Goal: Communication & Community: Share content

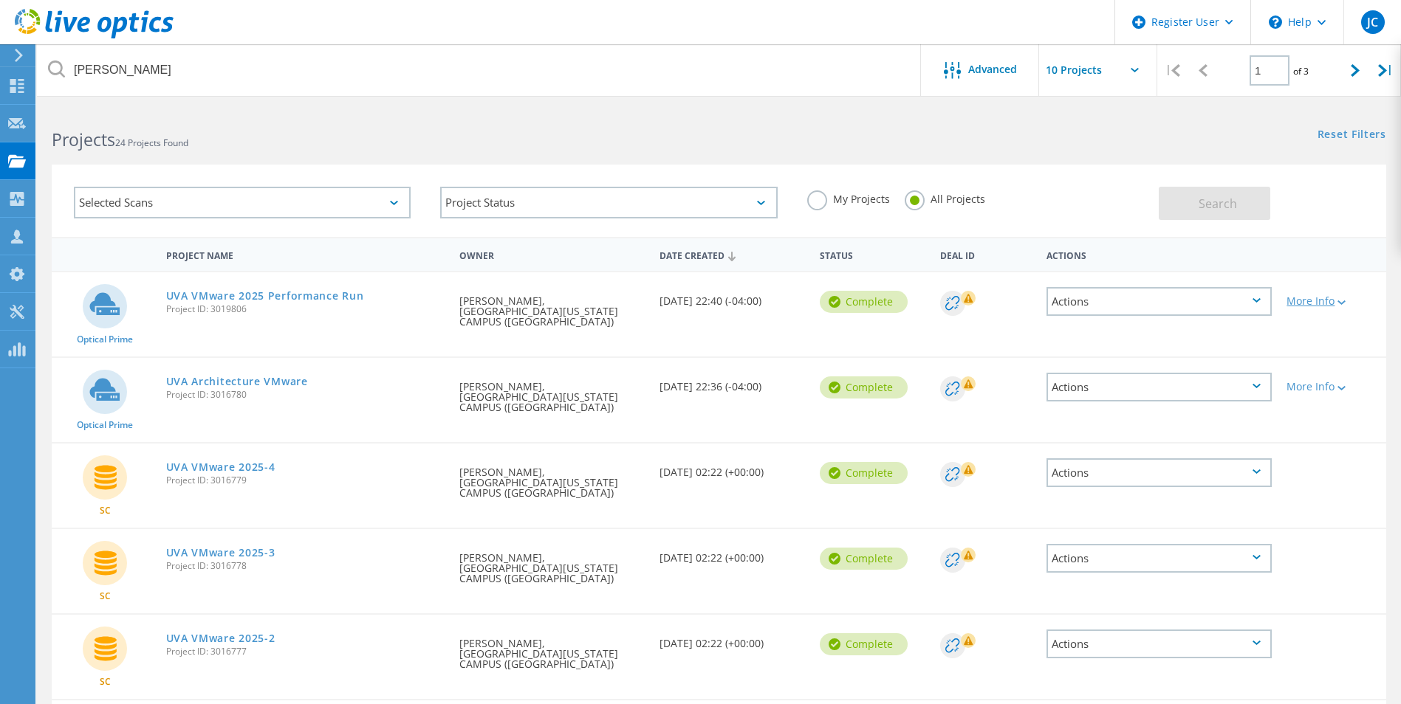
click at [1316, 297] on div "More Info" at bounding box center [1332, 301] width 92 height 10
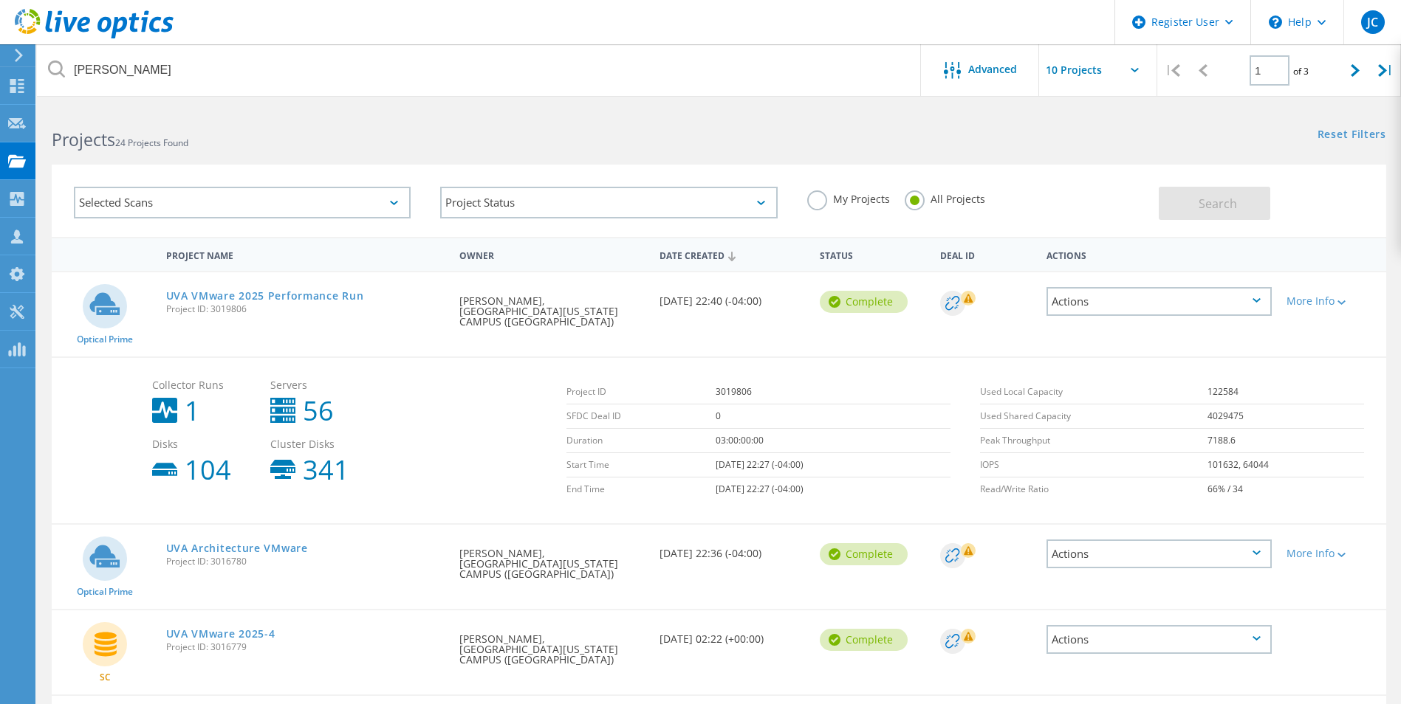
click at [1257, 303] on icon at bounding box center [1256, 300] width 8 height 4
click at [1086, 312] on div "Share" at bounding box center [1159, 313] width 222 height 23
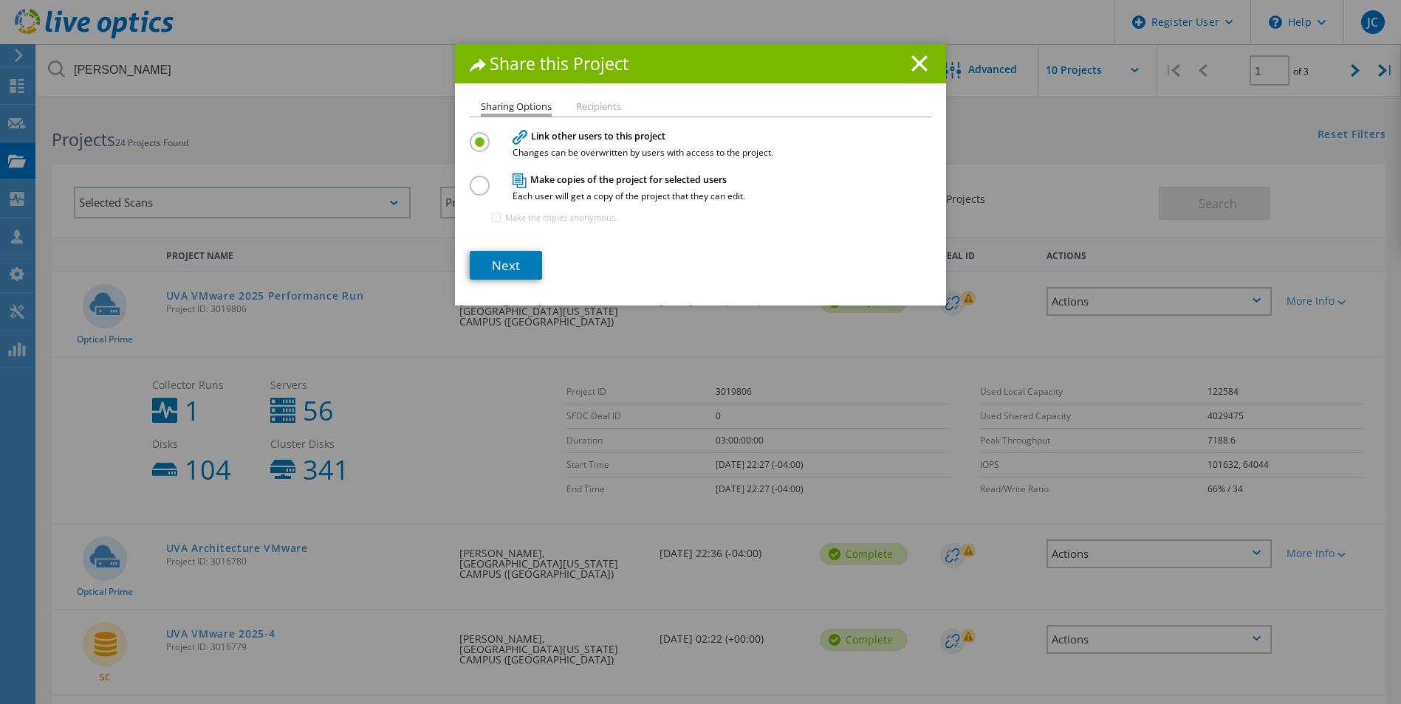
click at [470, 192] on div "Make copies of the project for selected users Each user will get a copy of the …" at bounding box center [701, 204] width 462 height 64
click at [476, 179] on label at bounding box center [483, 178] width 26 height 4
click at [0, 0] on input "radio" at bounding box center [0, 0] width 0 height 0
click at [491, 217] on input "Make the copies anonymous." at bounding box center [496, 218] width 10 height 10
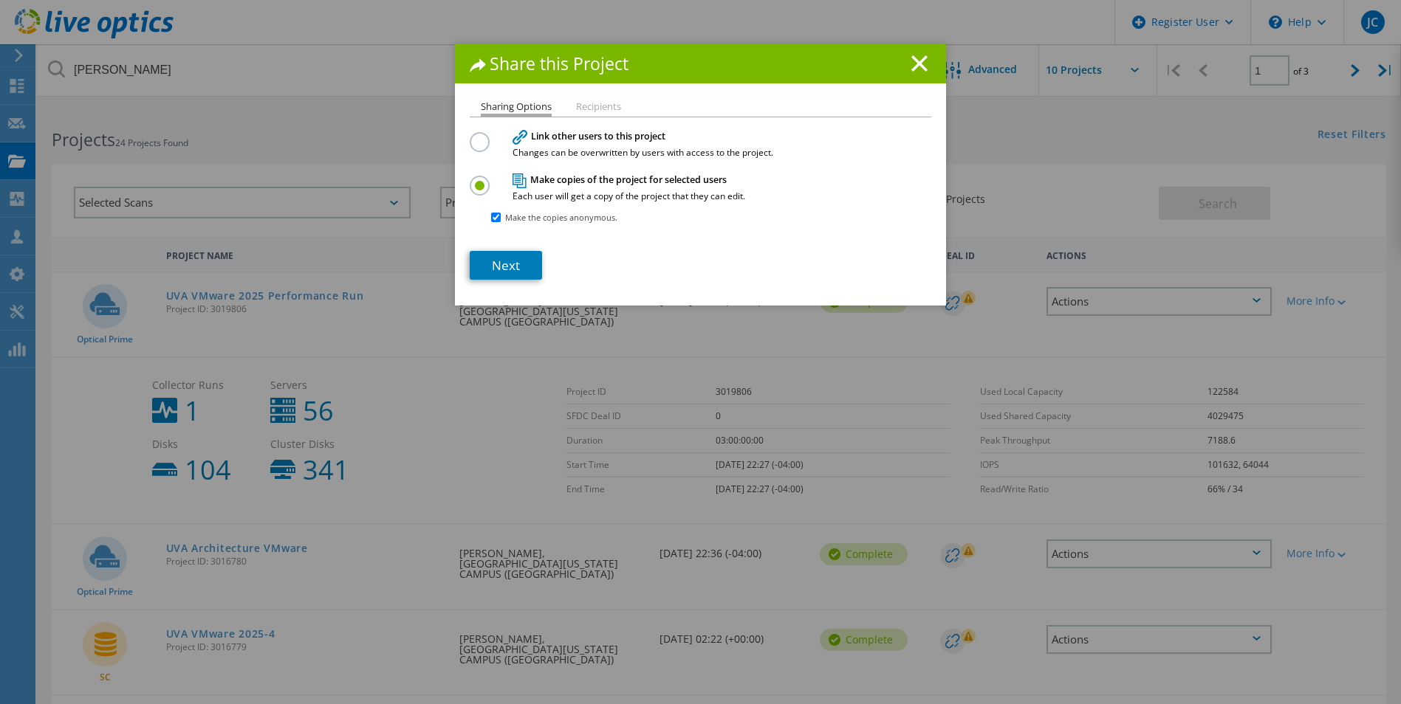
checkbox input "false"
click at [508, 256] on link "Next" at bounding box center [506, 265] width 72 height 29
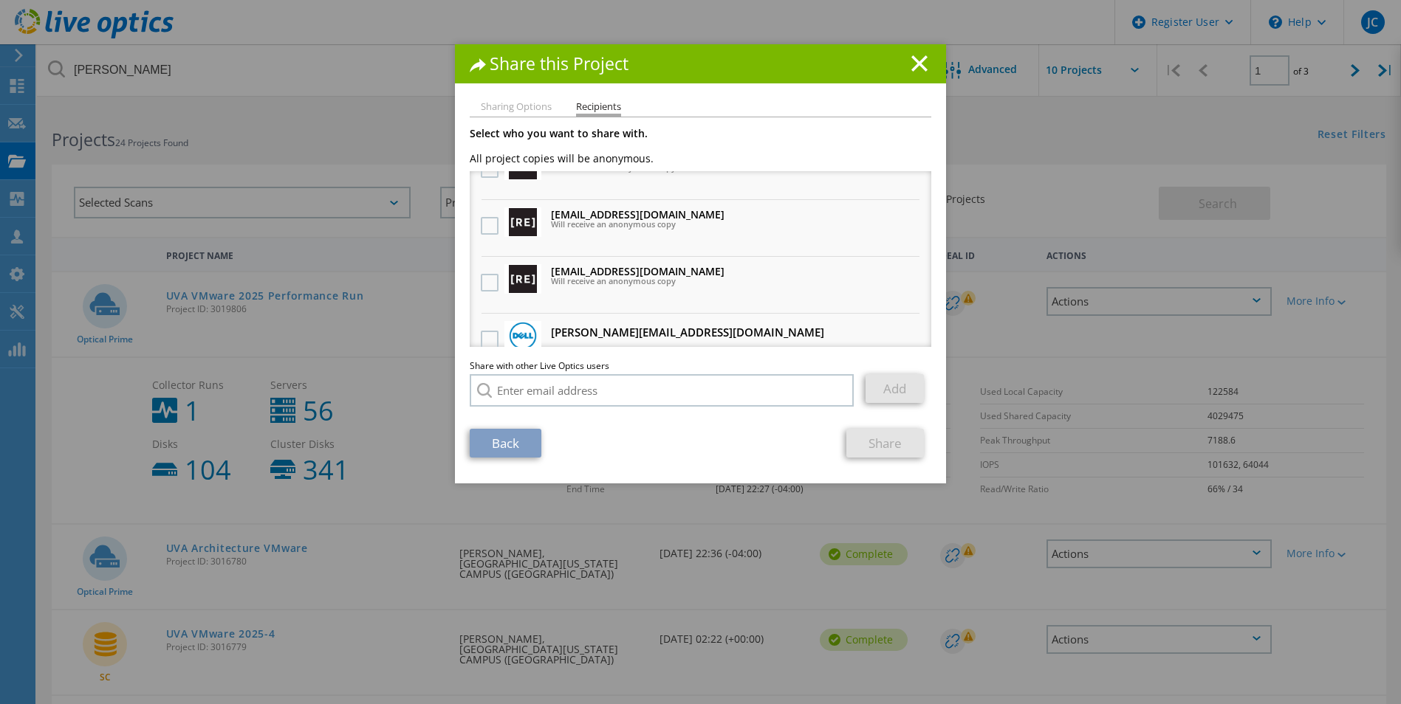
scroll to position [222, 0]
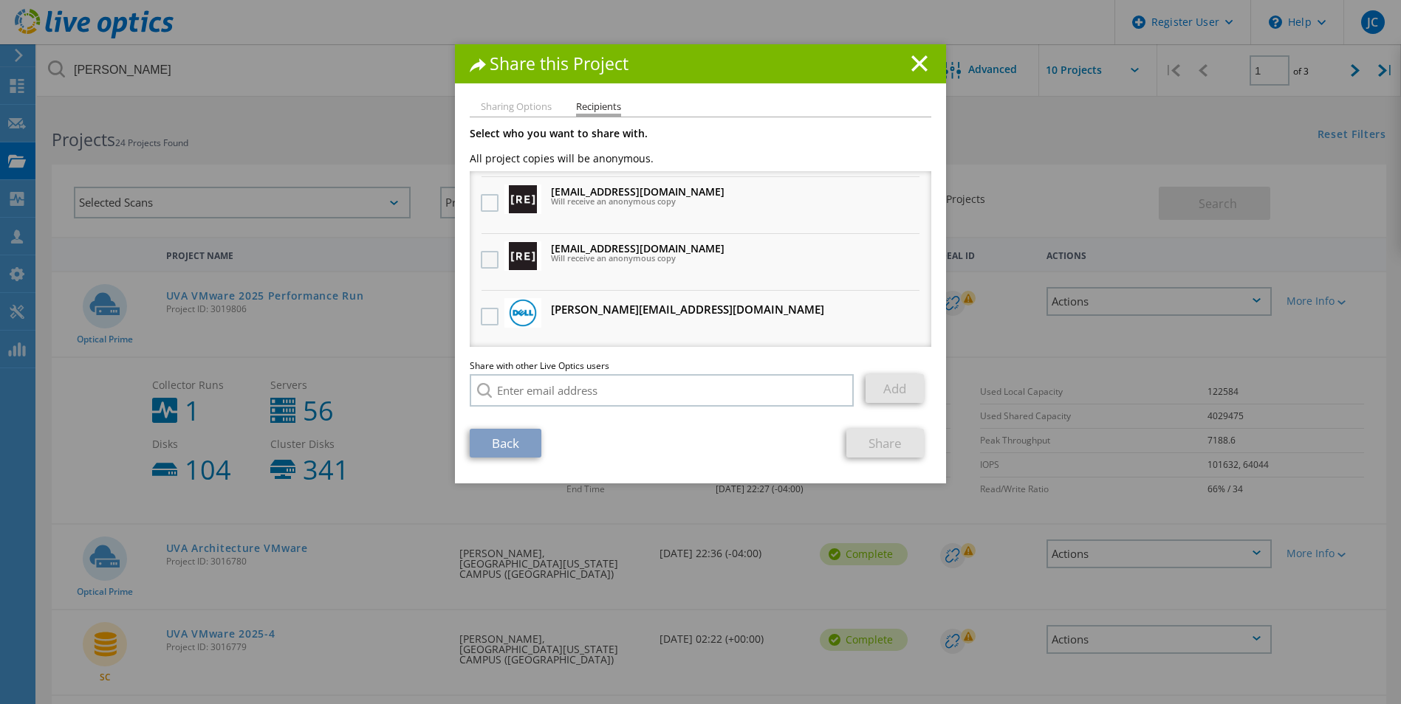
click at [484, 264] on label at bounding box center [491, 260] width 21 height 18
click at [0, 0] on input "checkbox" at bounding box center [0, 0] width 0 height 0
click at [883, 446] on link "Share" at bounding box center [885, 443] width 78 height 29
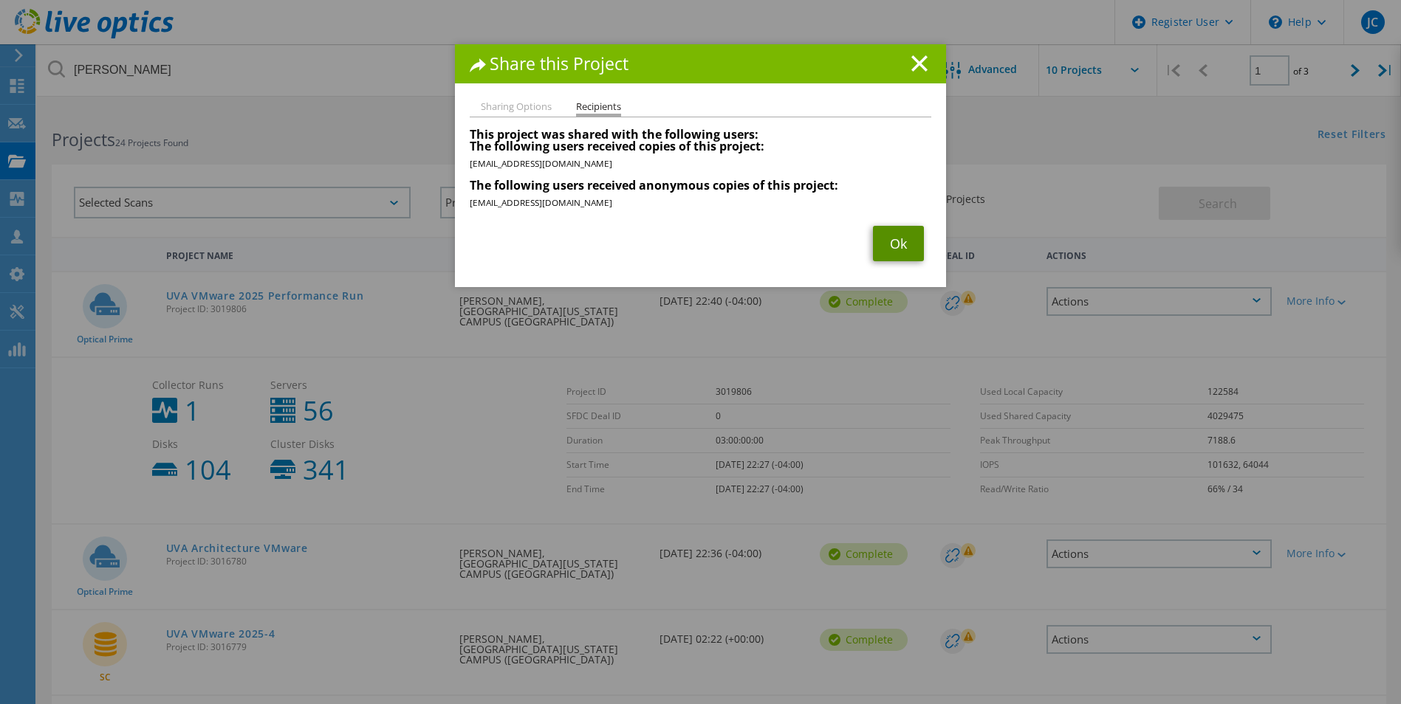
click at [891, 247] on link "Ok" at bounding box center [898, 243] width 51 height 35
